Goal: Information Seeking & Learning: Learn about a topic

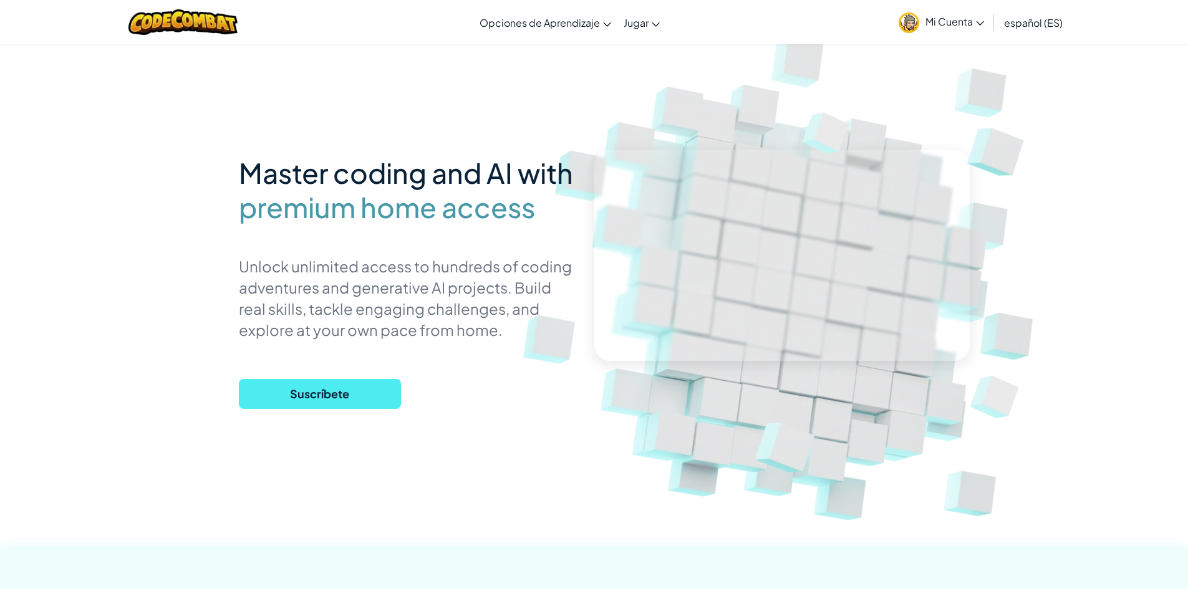
click at [722, 67] on img at bounding box center [794, 274] width 693 height 693
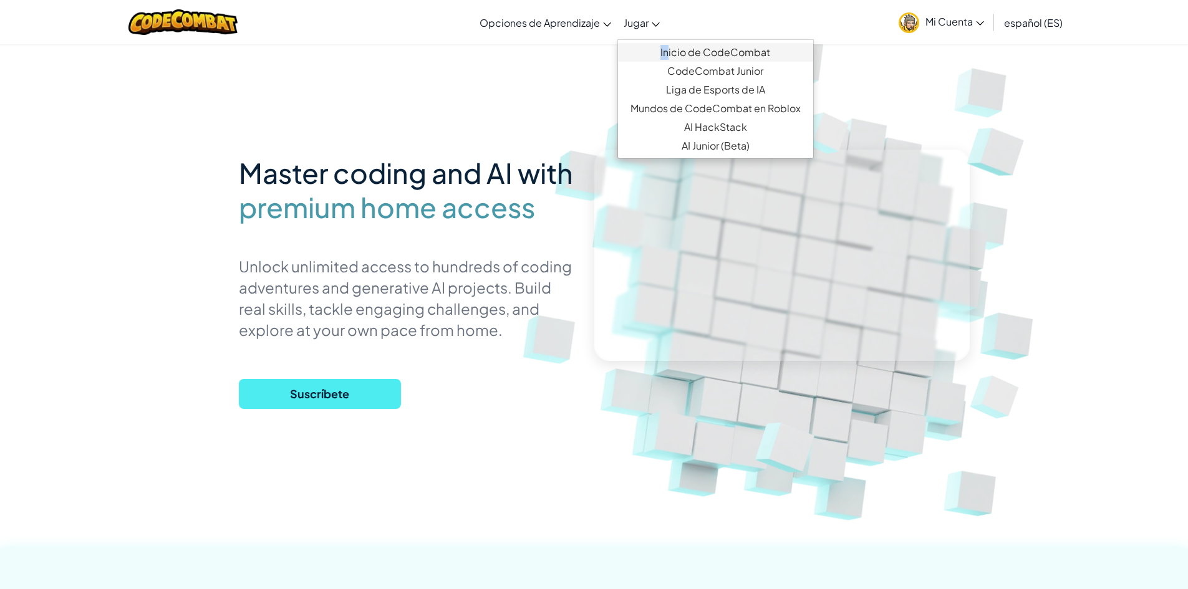
drag, startPoint x: 648, startPoint y: 24, endPoint x: 667, endPoint y: 50, distance: 31.7
click at [666, 39] on li "Jugar Inicio de CodeCombat CodeCombat Junior Liga de Esports de IA Mundos de Co…" at bounding box center [641, 23] width 49 height 34
click at [706, 51] on link "Inicio de CodeCombat" at bounding box center [715, 52] width 195 height 19
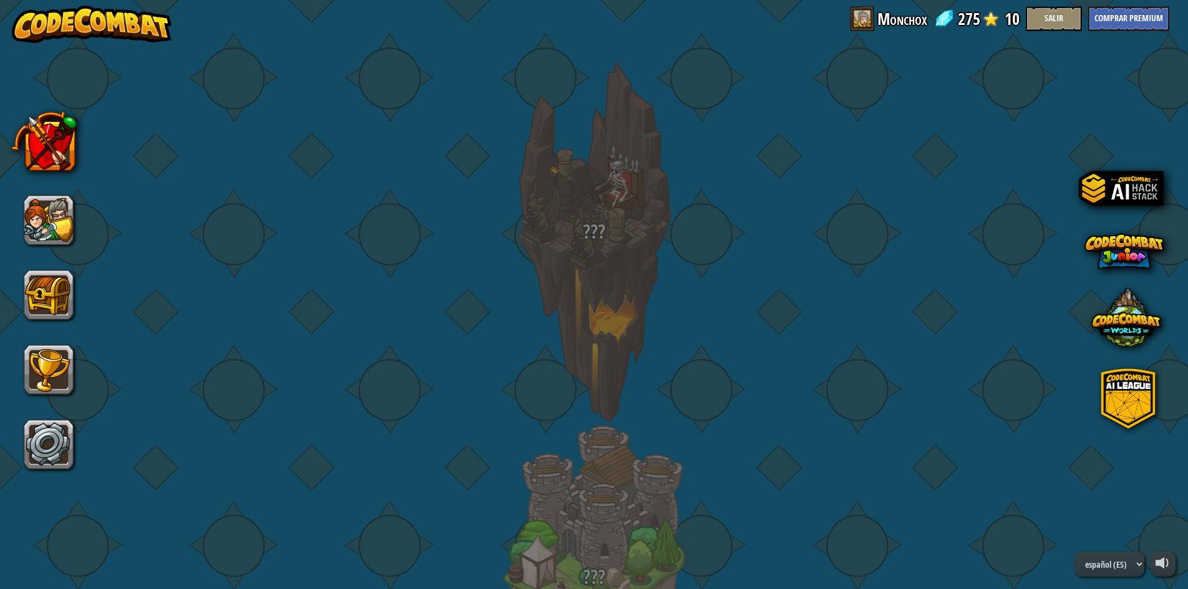
select select "es-ES"
